Goal: Find specific page/section: Find specific page/section

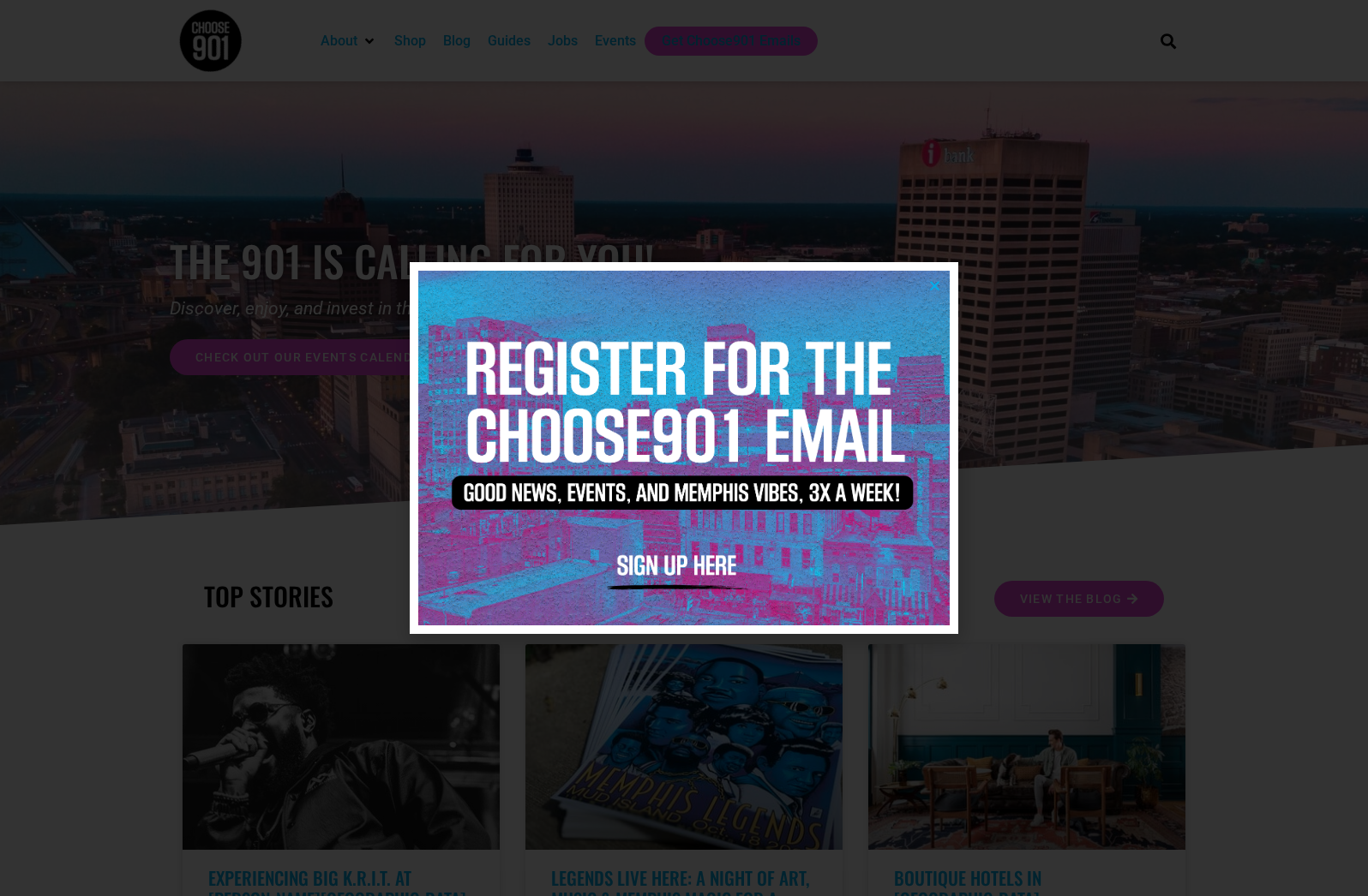
click at [934, 276] on img at bounding box center [683, 448] width 531 height 354
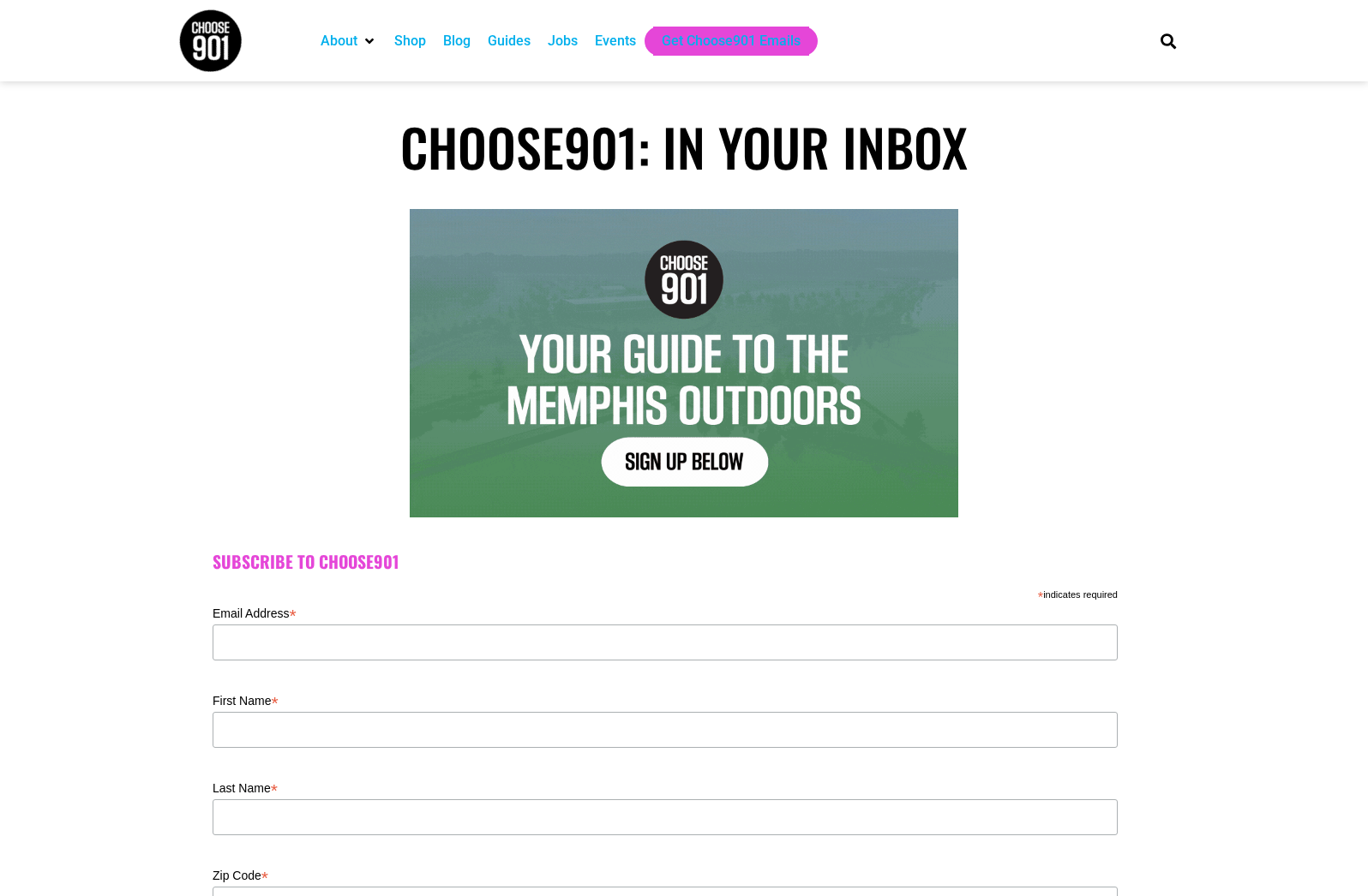
click at [548, 42] on div "Jobs" at bounding box center [563, 41] width 30 height 21
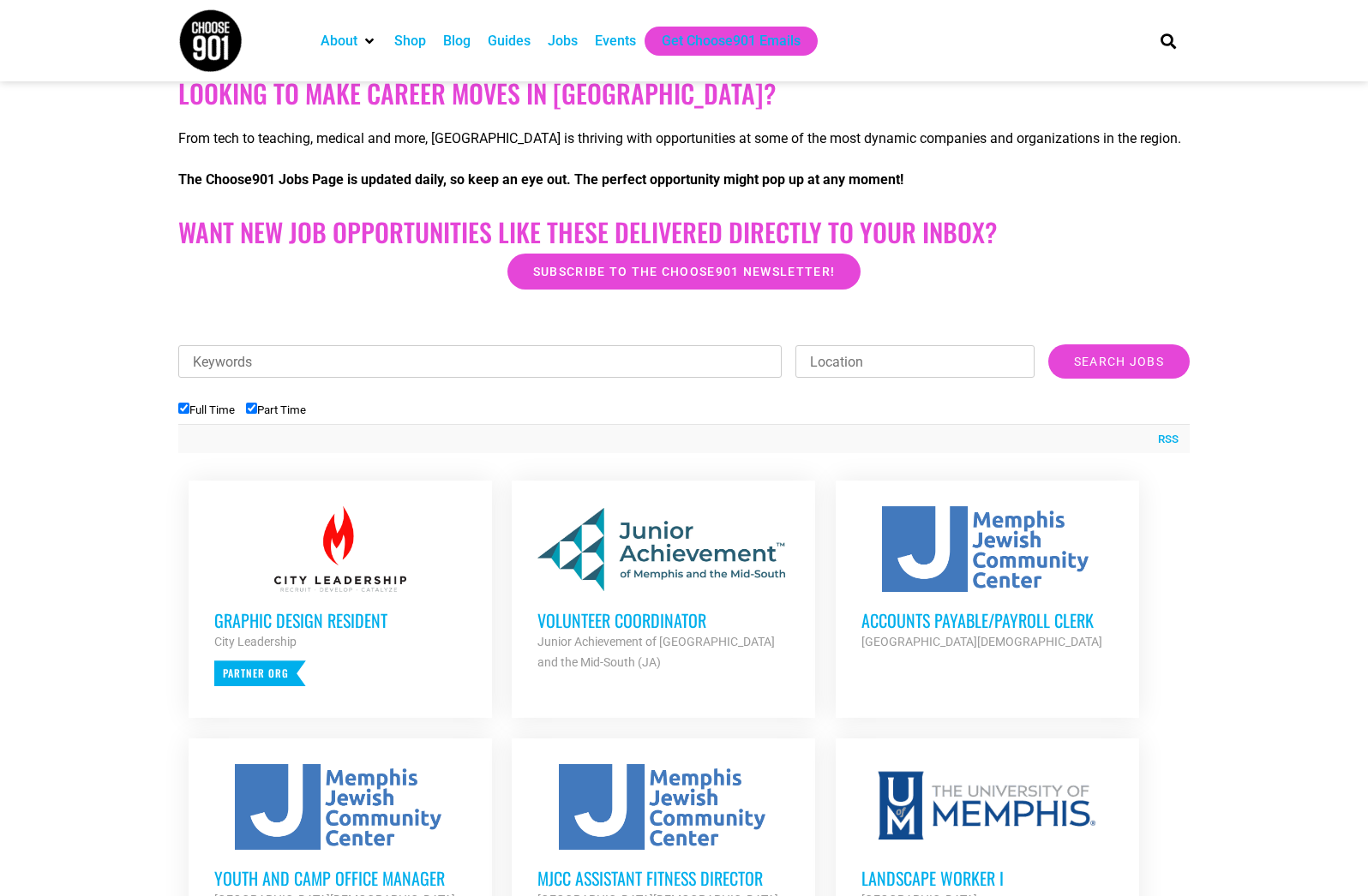
scroll to position [343, 0]
